Goal: Information Seeking & Learning: Learn about a topic

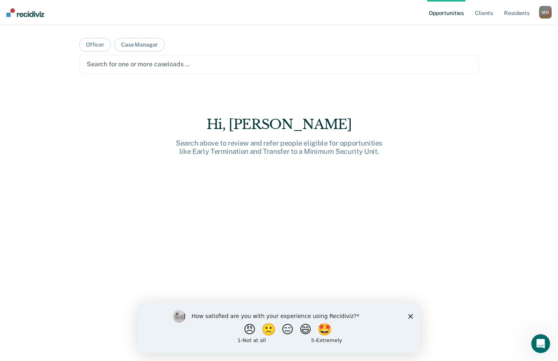
click at [408, 314] on div "How satisfied are you with your experience using Recidiviz? 😠 🙁 😑 😄 🤩 1 - Not a…" at bounding box center [279, 327] width 282 height 51
click at [410, 316] on polygon "Close survey" at bounding box center [411, 316] width 5 height 5
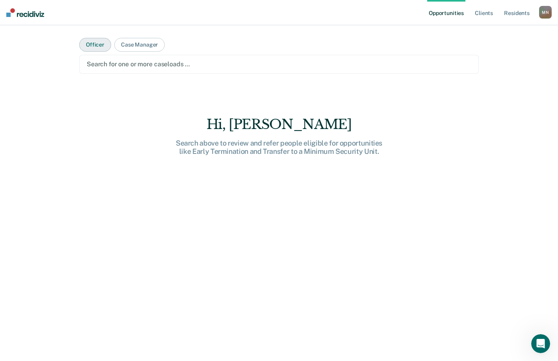
click at [90, 41] on button "Officer" at bounding box center [95, 45] width 32 height 14
click at [142, 43] on button "Case Manager" at bounding box center [139, 45] width 50 height 14
click at [444, 14] on link "Opportunities" at bounding box center [447, 12] width 38 height 25
click at [487, 14] on link "Client s" at bounding box center [484, 12] width 21 height 25
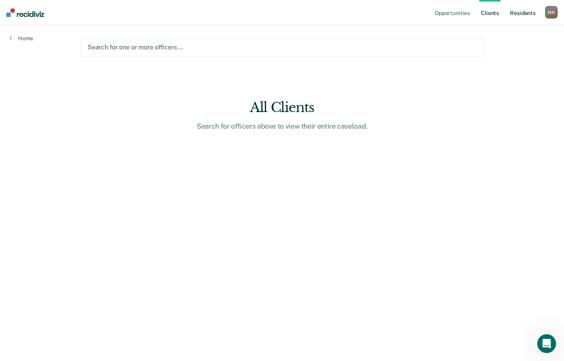
click at [521, 14] on link "Resident s" at bounding box center [523, 12] width 29 height 25
click at [458, 13] on link "Opportunities" at bounding box center [452, 12] width 38 height 25
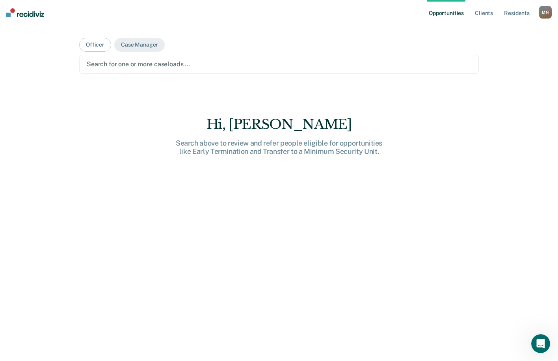
click at [547, 12] on div "M N" at bounding box center [546, 12] width 13 height 13
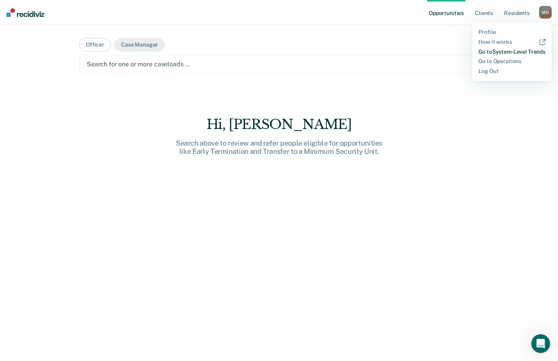
click at [482, 50] on link "Go to System-Level Trends" at bounding box center [512, 52] width 67 height 7
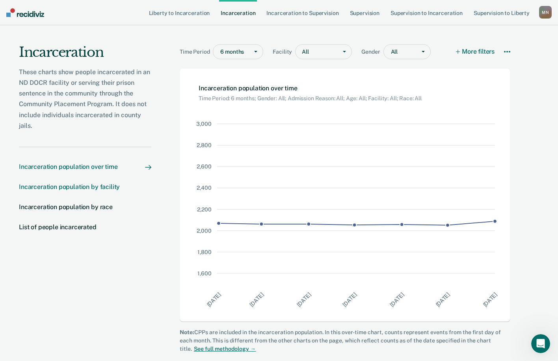
click at [72, 187] on div "Incarceration population by facility" at bounding box center [69, 186] width 101 height 7
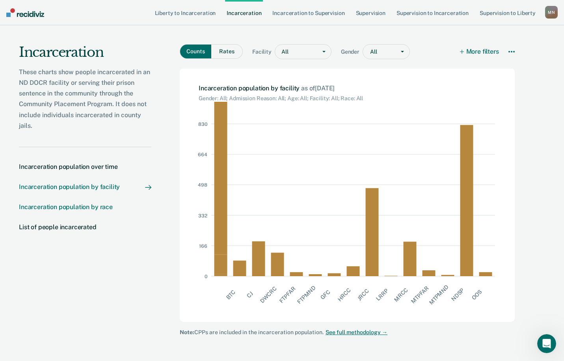
click at [72, 207] on div "Incarceration population by race" at bounding box center [66, 206] width 94 height 7
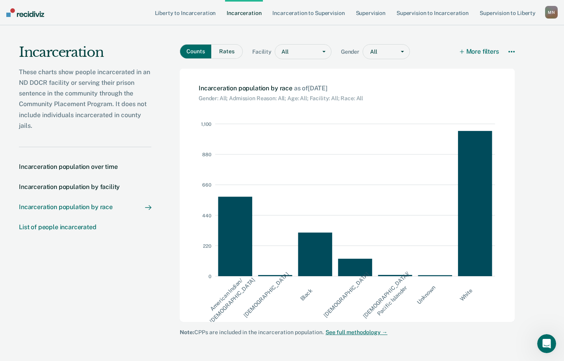
click at [63, 226] on div "List of people incarcerated" at bounding box center [58, 226] width 78 height 7
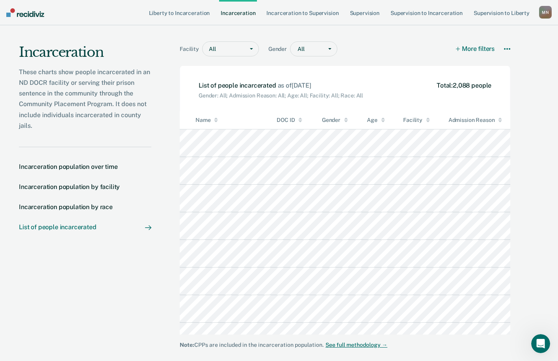
scroll to position [9, 0]
click at [73, 209] on div "Incarceration population by race" at bounding box center [66, 206] width 94 height 7
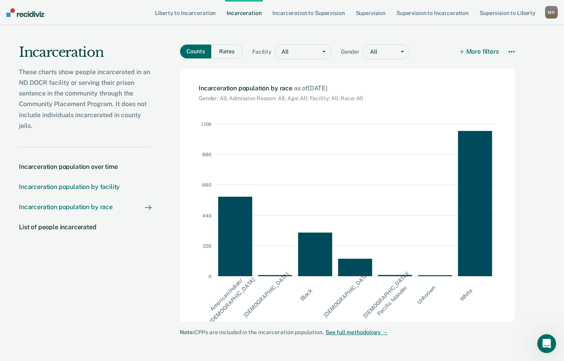
click at [67, 186] on div "Incarceration population by facility" at bounding box center [69, 186] width 101 height 7
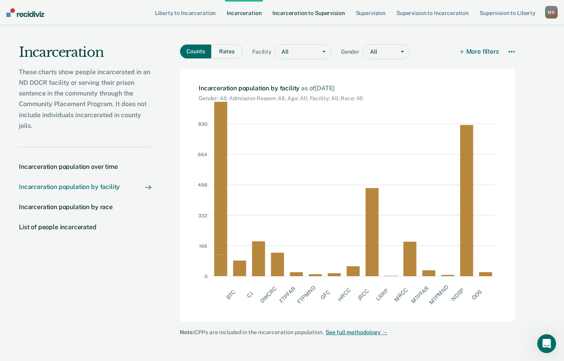
click at [293, 13] on link "Incarceration to Supervision" at bounding box center [308, 12] width 75 height 25
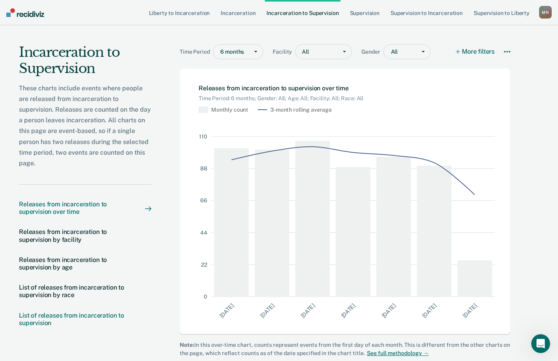
click at [83, 316] on div "List of releases from incarceration to supervision" at bounding box center [74, 319] width 110 height 15
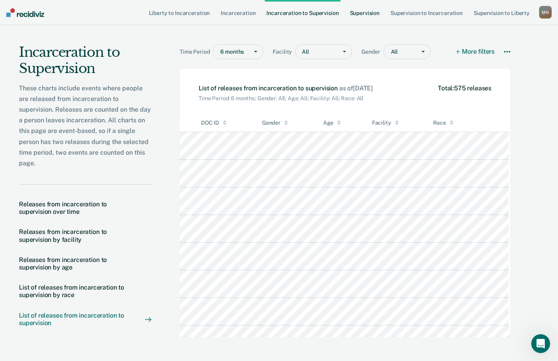
click at [370, 12] on link "Supervision" at bounding box center [365, 12] width 33 height 25
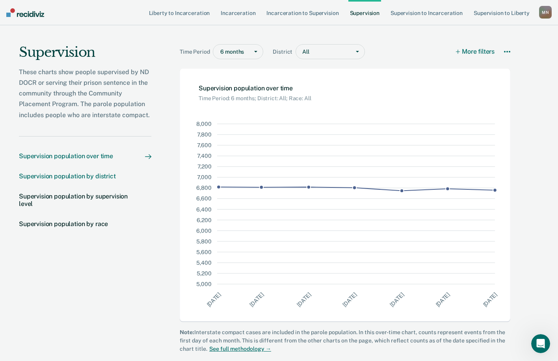
click at [80, 177] on div "Supervision population by district" at bounding box center [67, 175] width 97 height 7
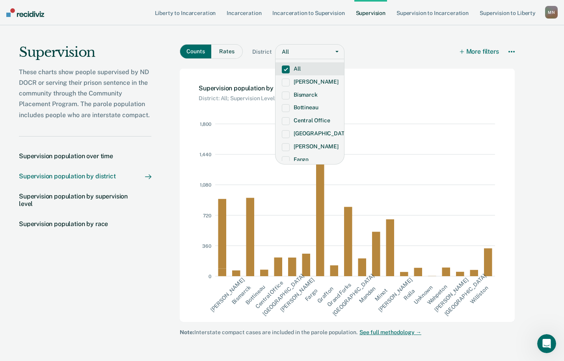
click at [336, 49] on div at bounding box center [337, 52] width 14 height 14
click at [305, 96] on label "Bismarck" at bounding box center [310, 95] width 56 height 7
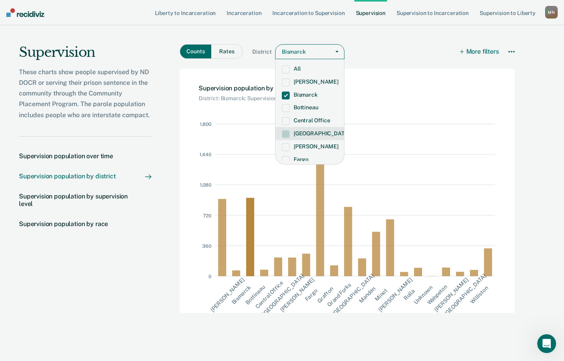
click at [124, 272] on div "Supervision These charts show people supervised by ND DOCR or serving their pri…" at bounding box center [75, 191] width 151 height 332
click at [401, 49] on div "Counts Rates District option Bismarck, selected. 20 results available. Use Up a…" at bounding box center [347, 53] width 335 height 18
